Goal: Information Seeking & Learning: Learn about a topic

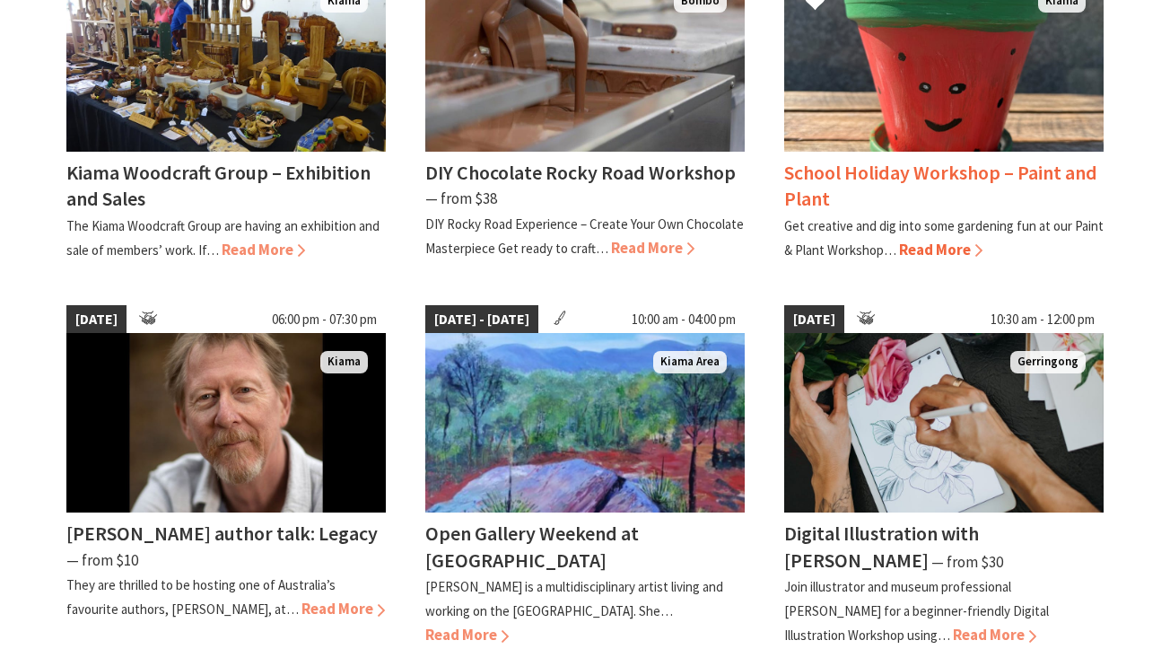
scroll to position [617, 0]
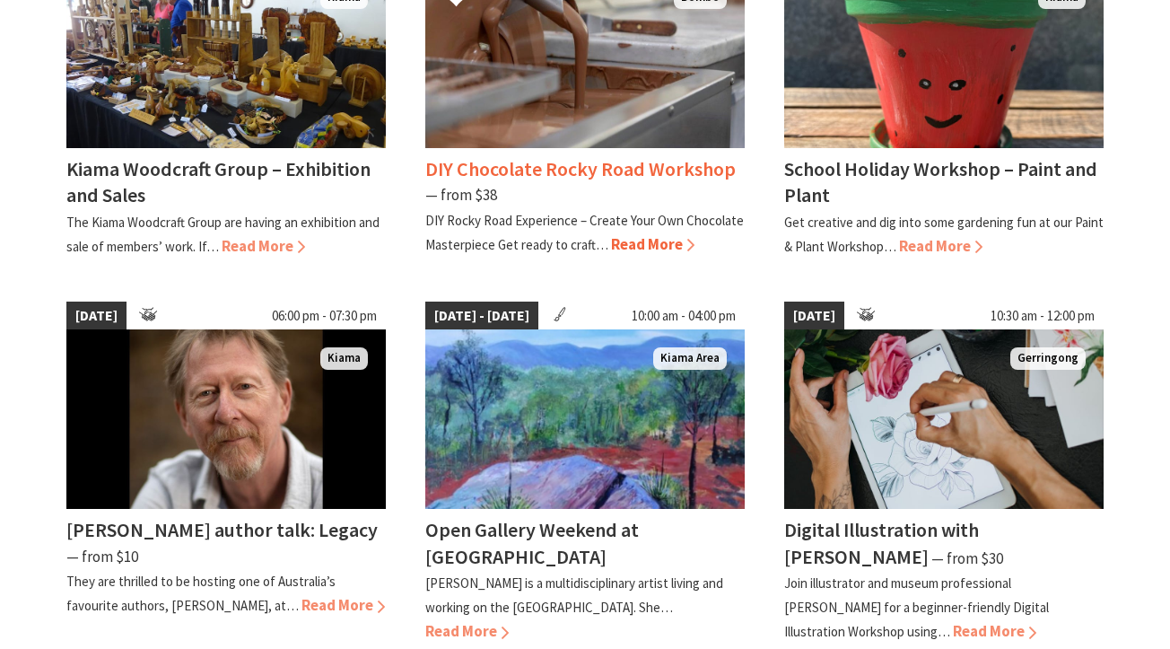
click at [650, 241] on span "Read More" at bounding box center [652, 244] width 83 height 20
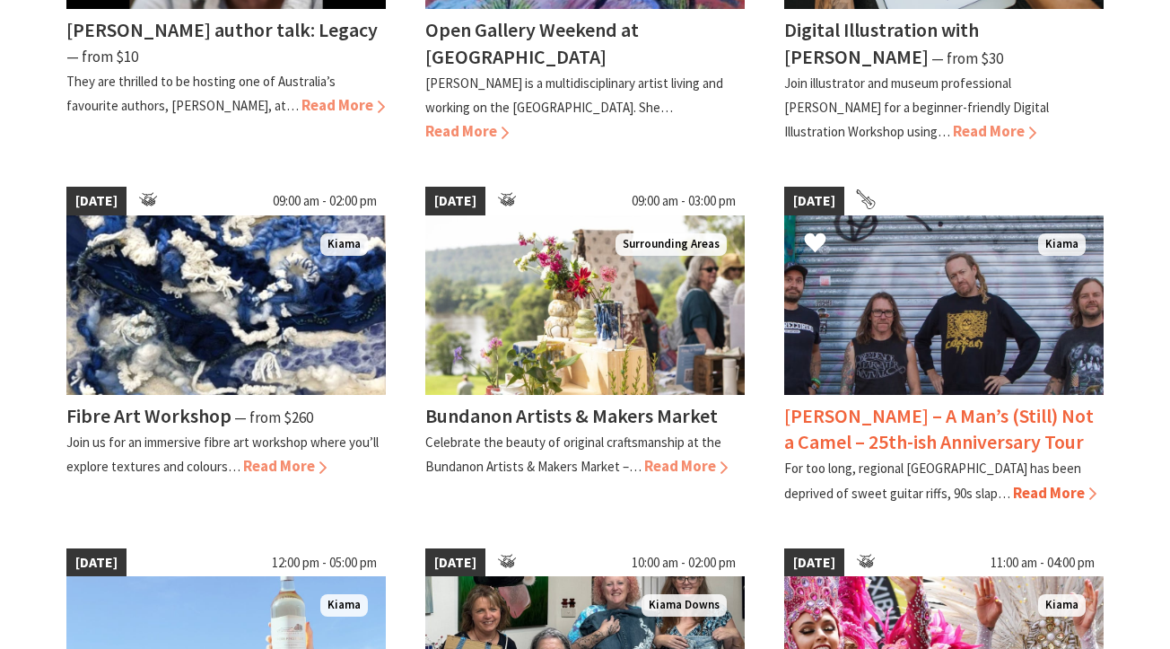
scroll to position [1203, 0]
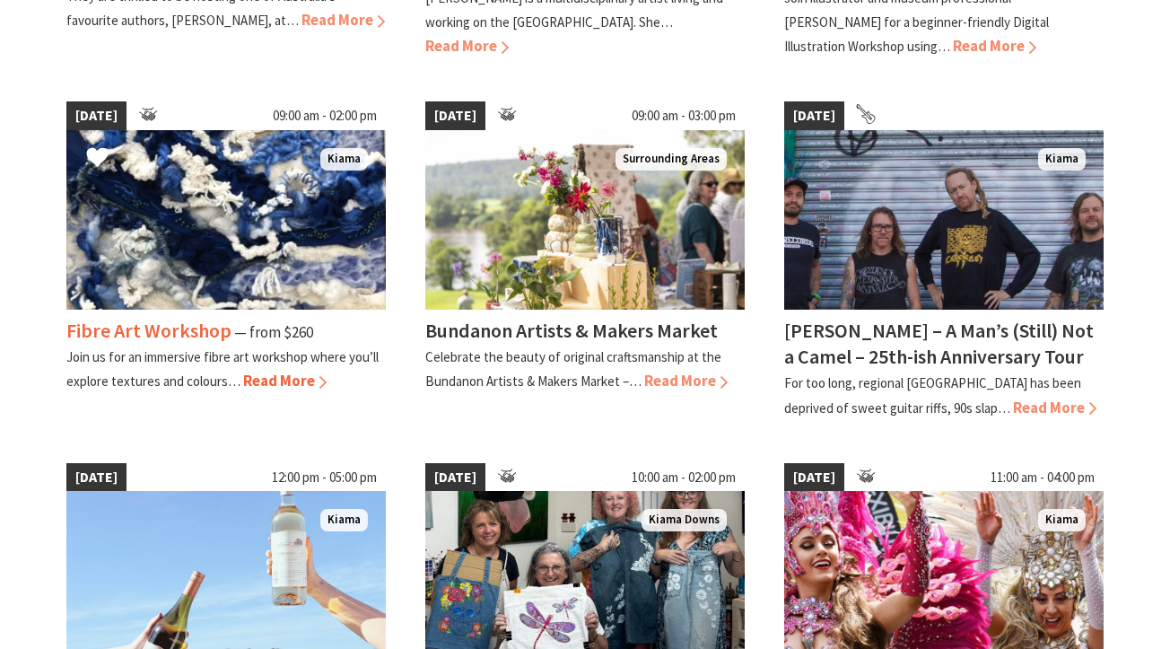
click at [272, 374] on span "Read More" at bounding box center [284, 381] width 83 height 20
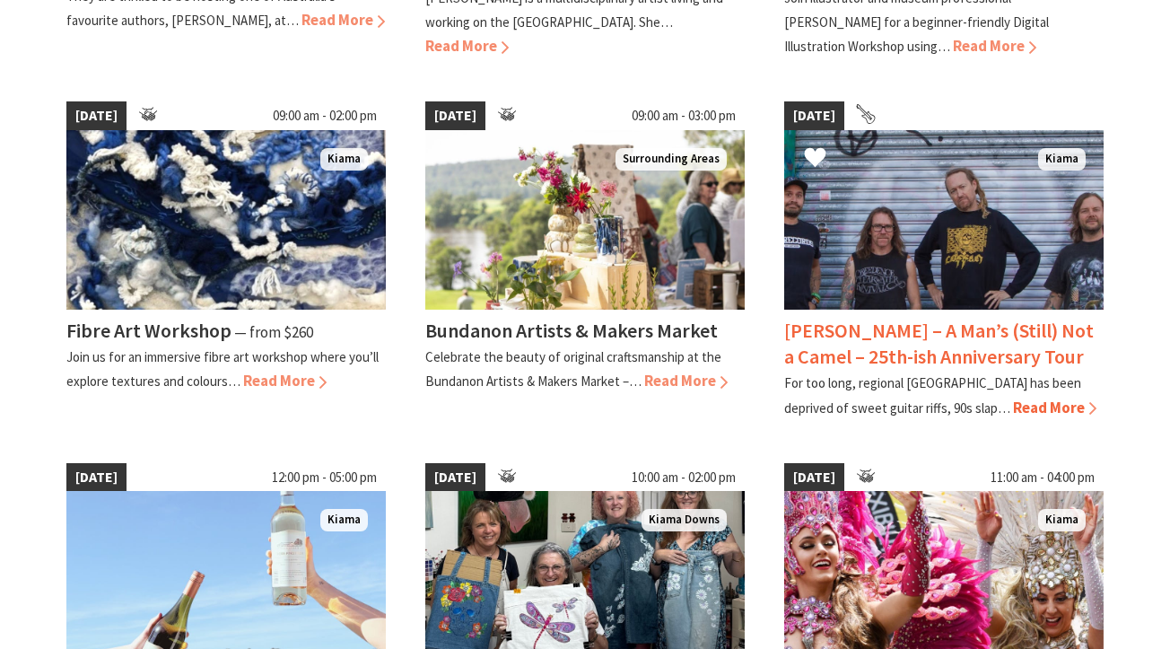
click at [1013, 402] on span "Read More" at bounding box center [1054, 408] width 83 height 20
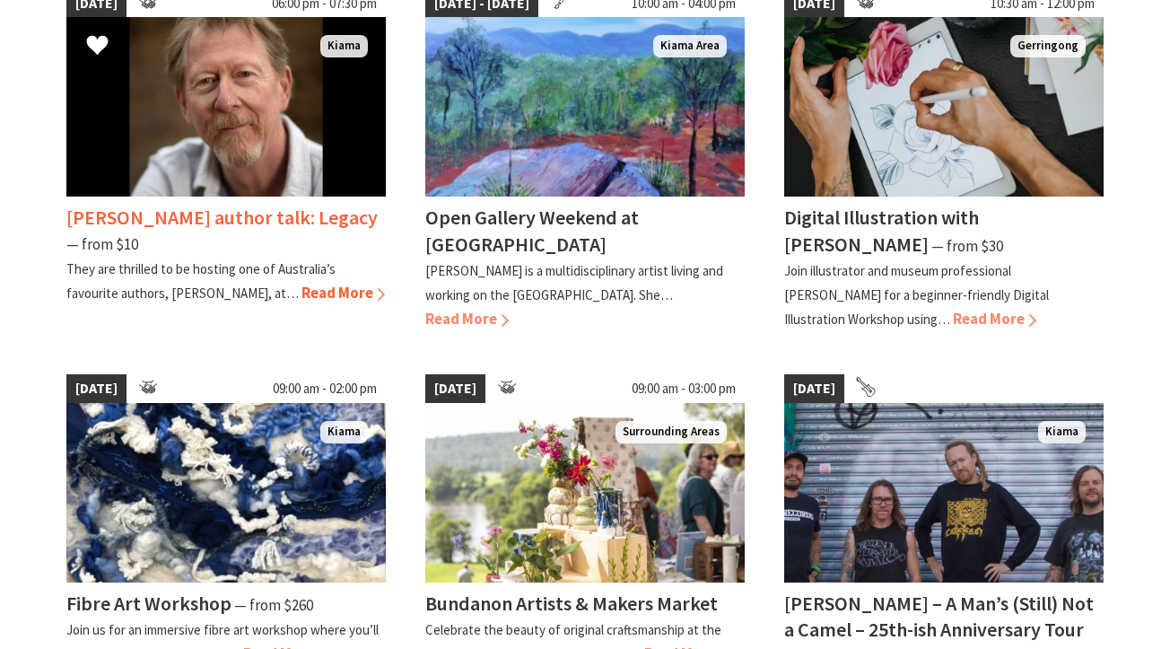
scroll to position [818, 0]
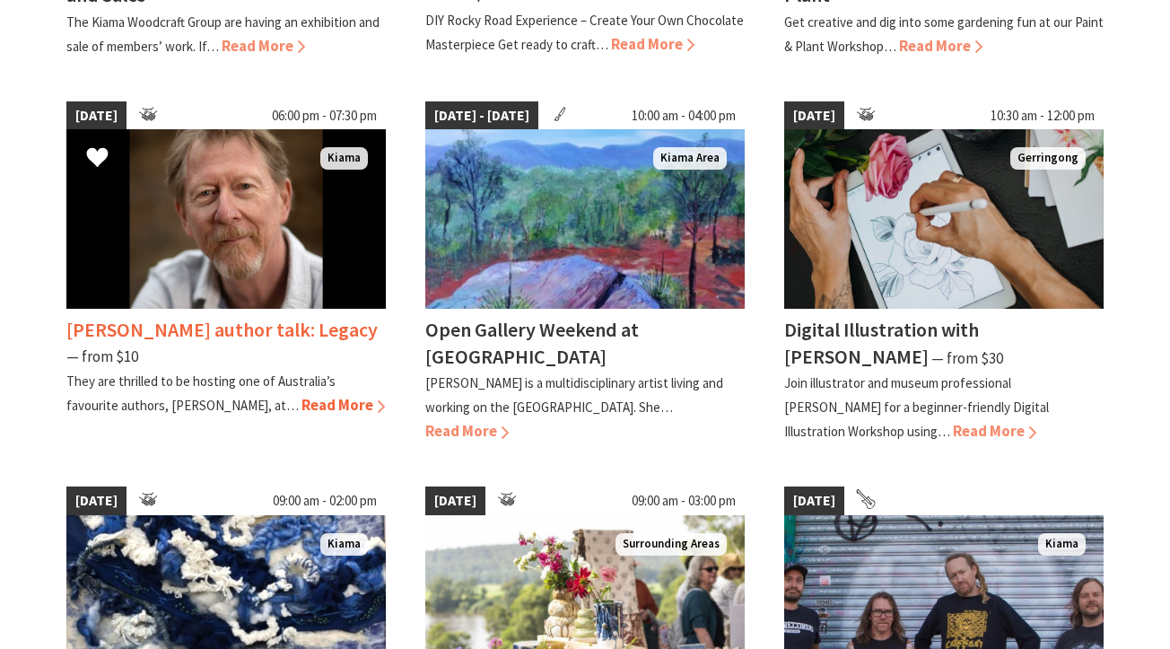
click at [302, 402] on span "Read More" at bounding box center [343, 405] width 83 height 20
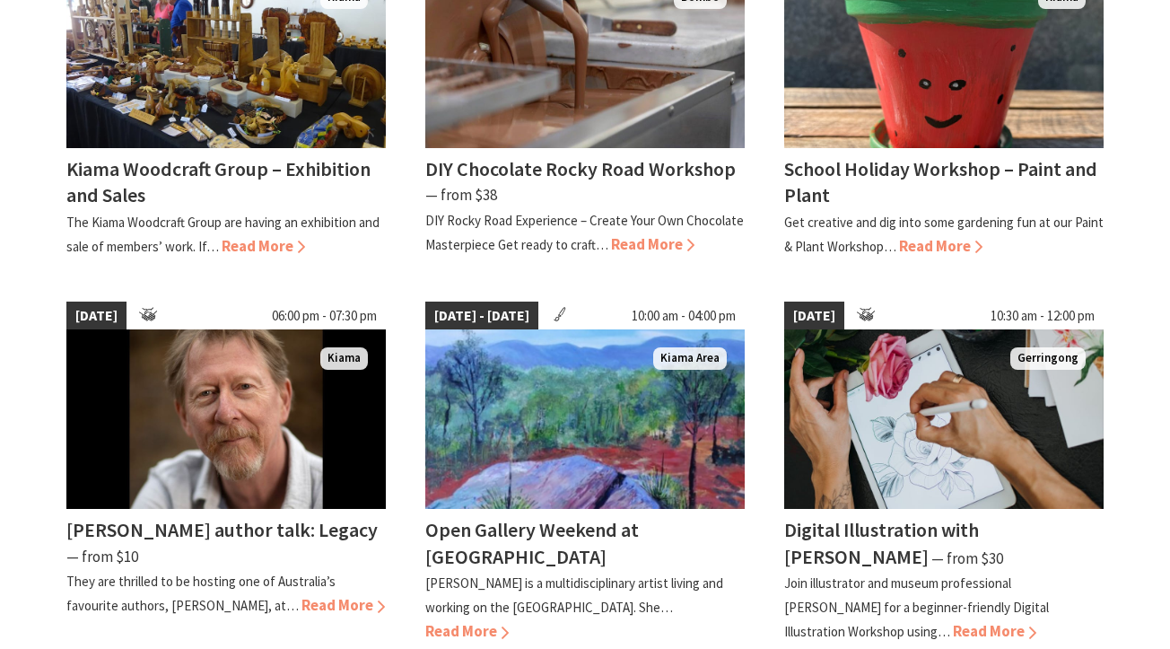
scroll to position [0, 0]
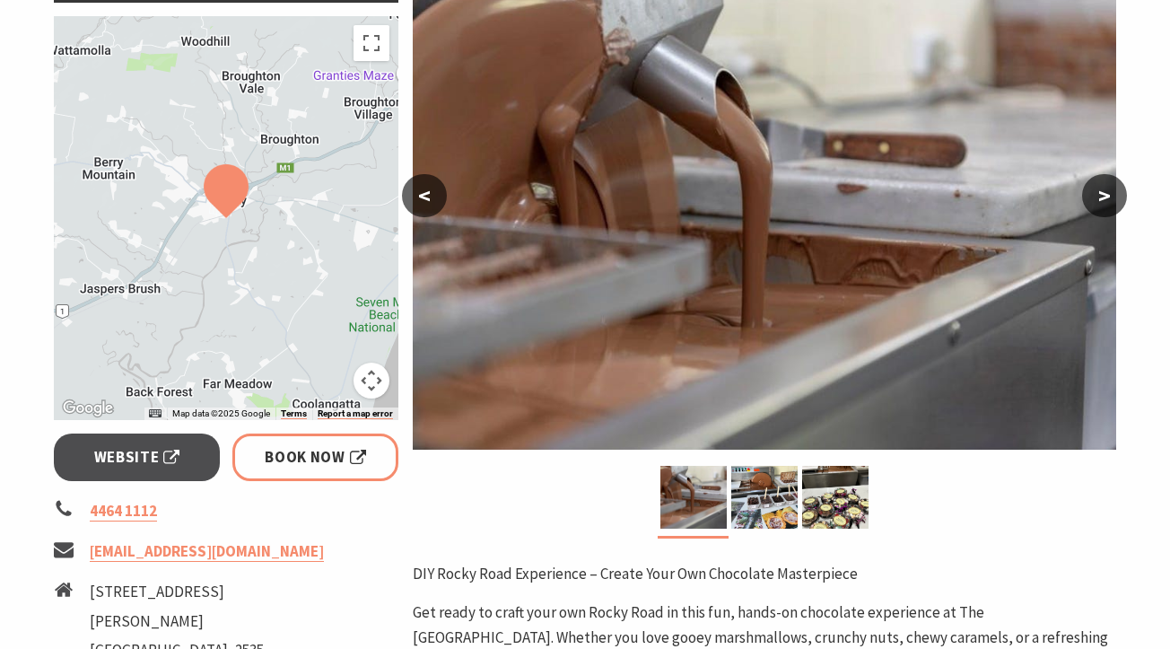
scroll to position [284, 0]
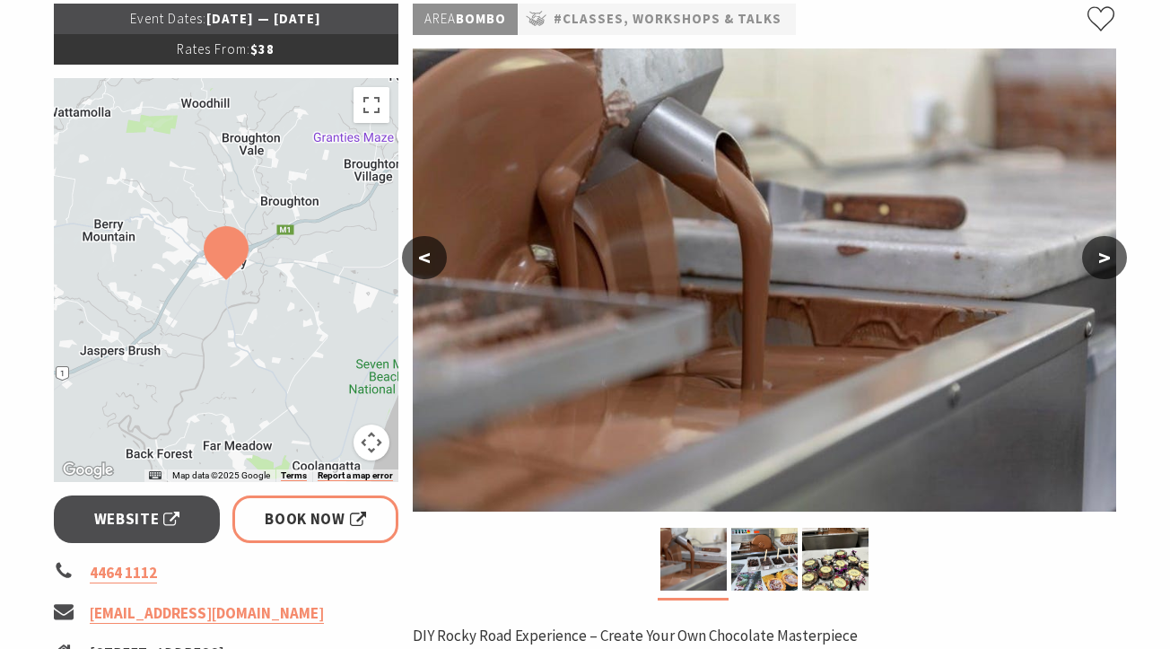
click at [1109, 260] on button ">" at bounding box center [1104, 257] width 45 height 43
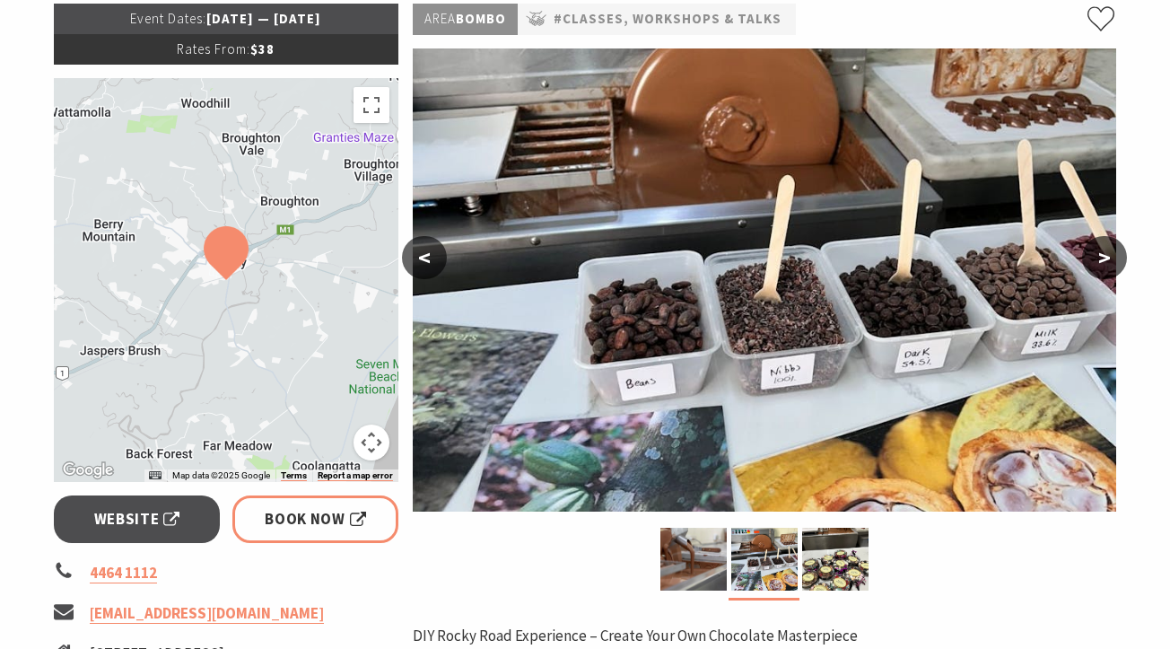
click at [1109, 260] on button ">" at bounding box center [1104, 257] width 45 height 43
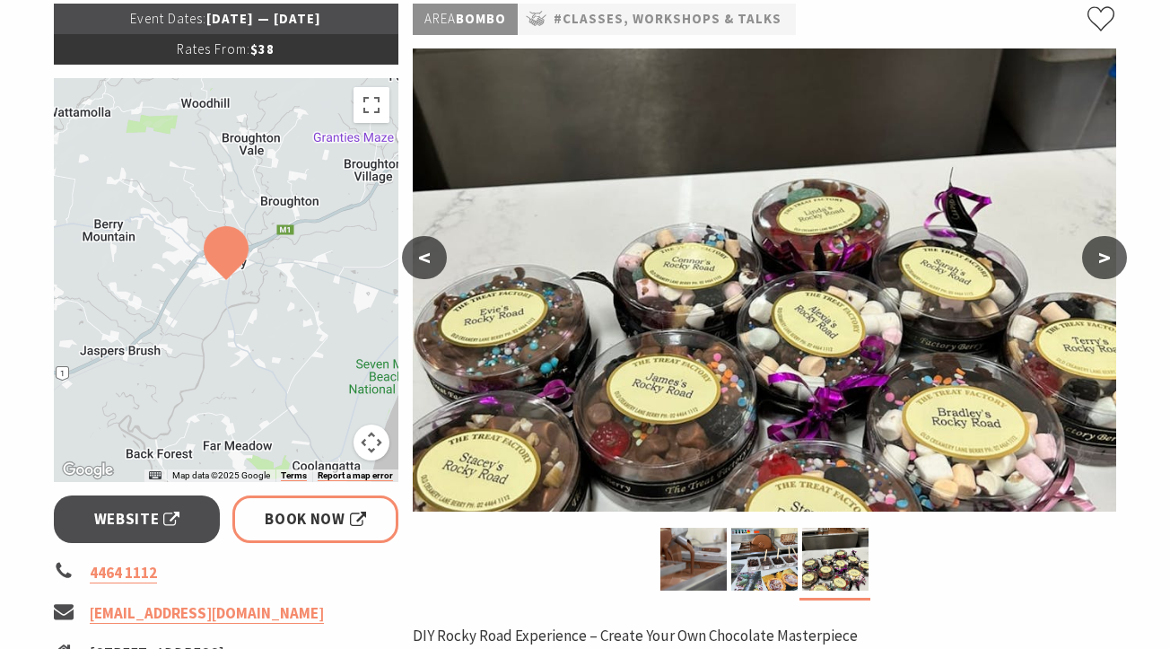
click at [1109, 260] on button ">" at bounding box center [1104, 257] width 45 height 43
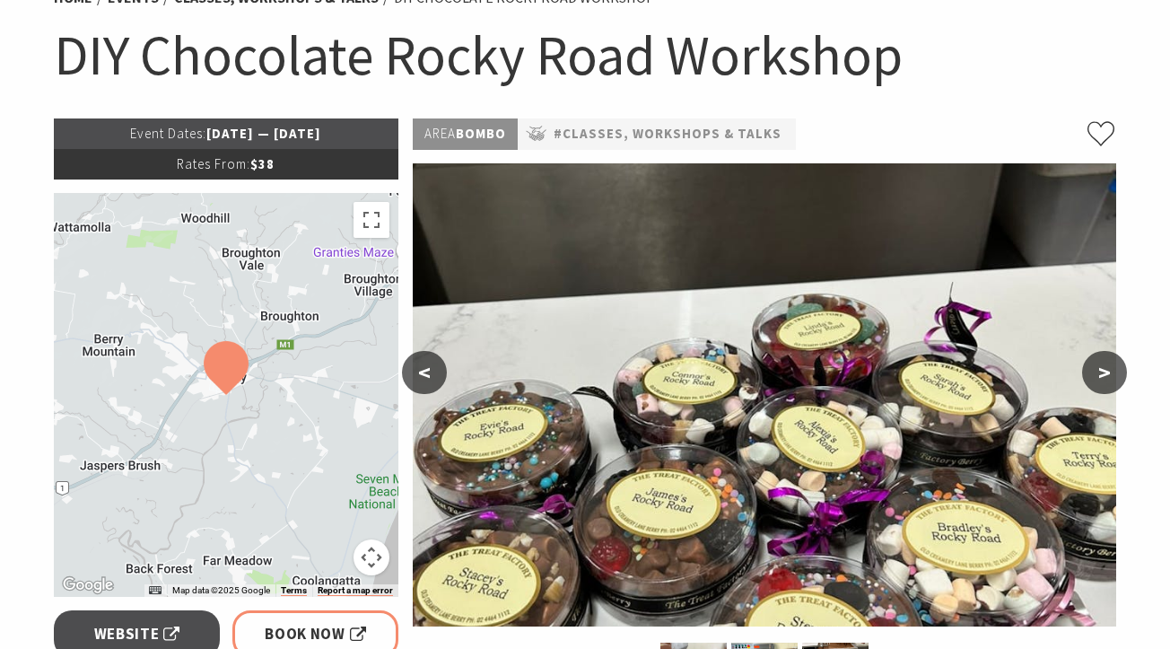
scroll to position [0, 0]
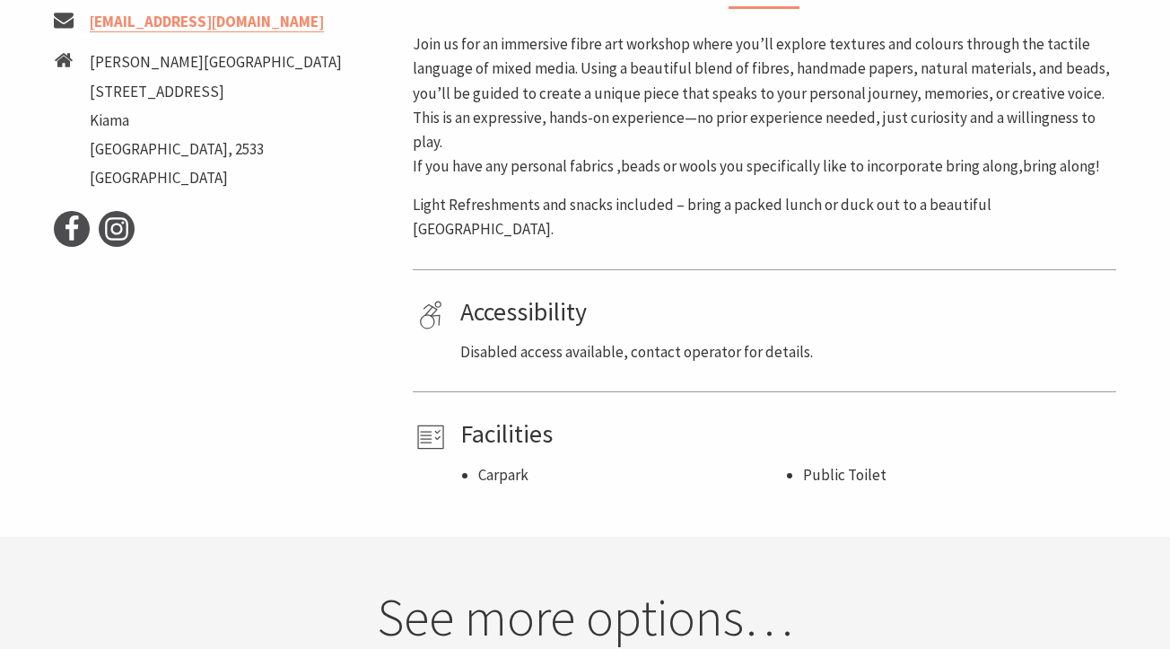
scroll to position [533, 0]
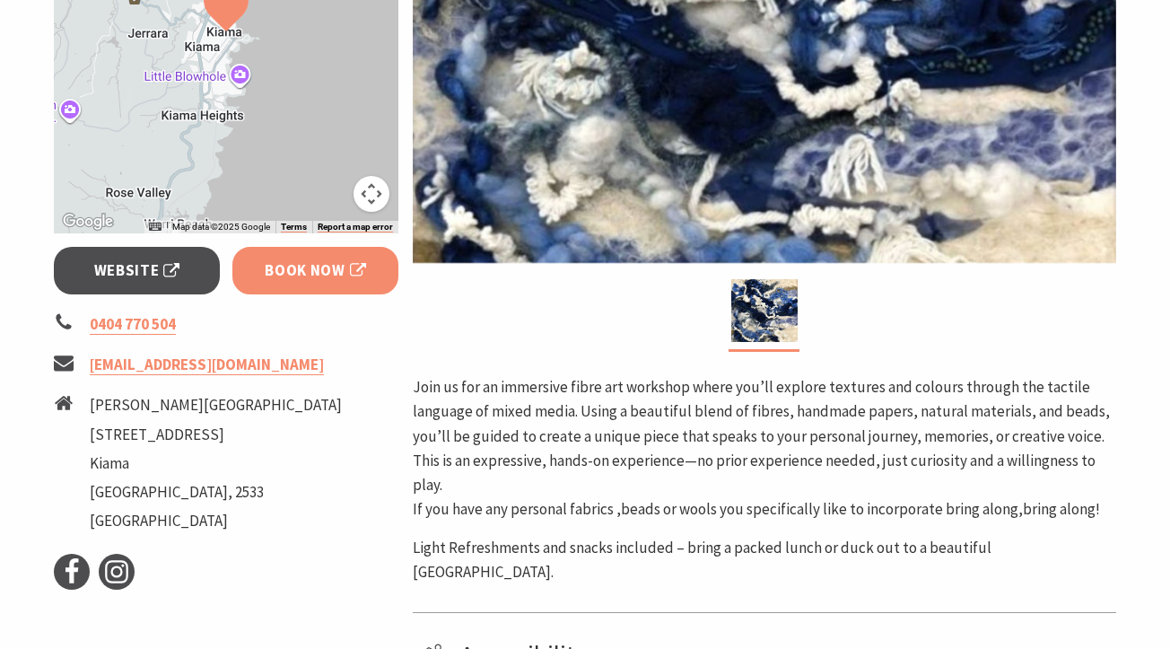
click at [299, 263] on span "Book Now" at bounding box center [315, 270] width 101 height 24
